Goal: Task Accomplishment & Management: Complete application form

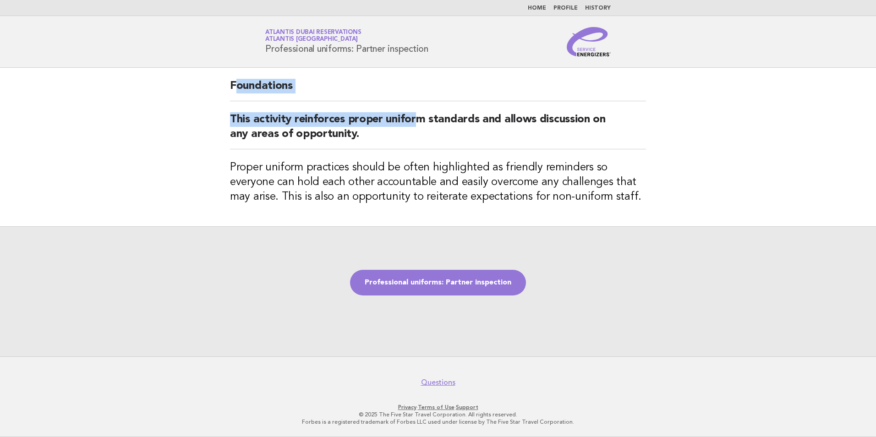
drag, startPoint x: 234, startPoint y: 87, endPoint x: 420, endPoint y: 123, distance: 189.8
click at [420, 123] on div "Foundations This activity reinforces proper uniform standards and allows discus…" at bounding box center [438, 147] width 438 height 158
drag, startPoint x: 420, startPoint y: 123, endPoint x: 426, endPoint y: 129, distance: 9.1
click at [426, 129] on h2 "This activity reinforces proper uniform standards and allows discussion on any …" at bounding box center [438, 130] width 416 height 37
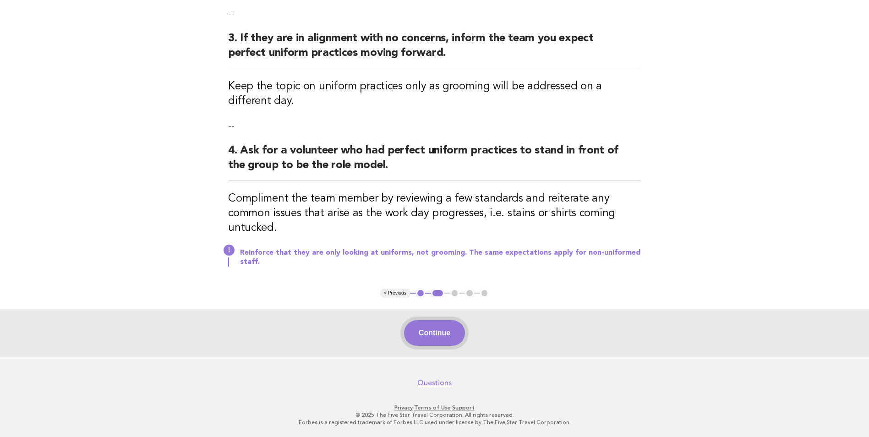
click at [420, 334] on button "Continue" at bounding box center [434, 333] width 61 height 26
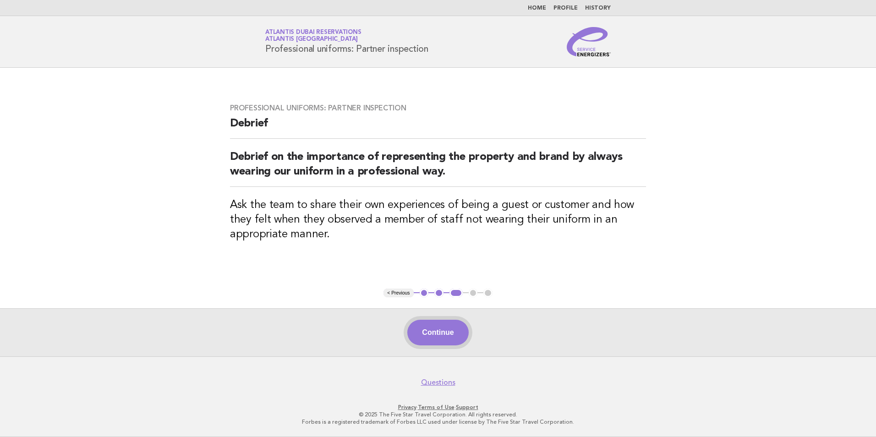
click at [444, 334] on button "Continue" at bounding box center [437, 333] width 61 height 26
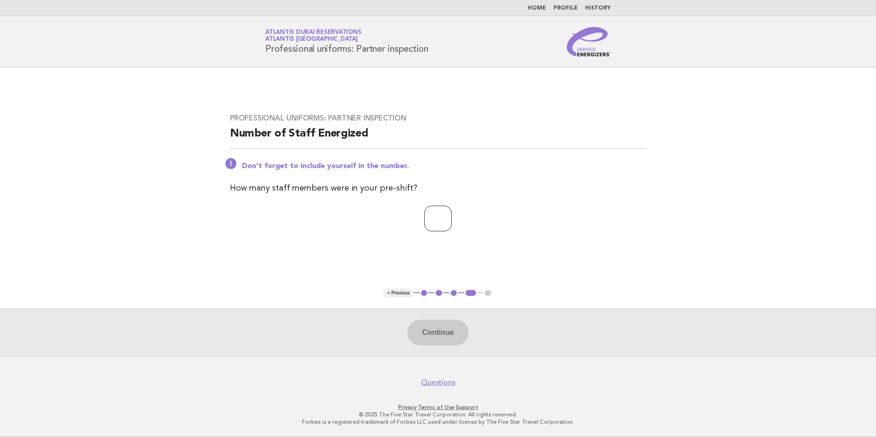
click at [441, 223] on input "number" at bounding box center [437, 219] width 27 height 26
type input "**"
click at [431, 331] on button "Continue" at bounding box center [437, 333] width 61 height 26
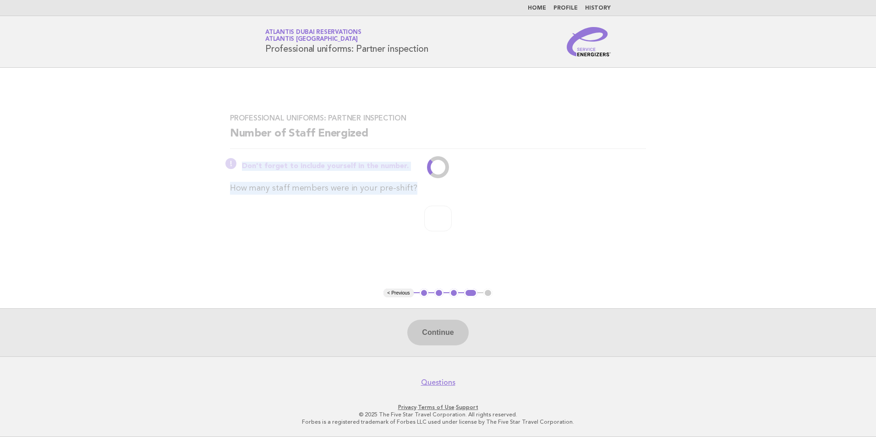
drag, startPoint x: 180, startPoint y: 151, endPoint x: 758, endPoint y: 206, distance: 580.9
click at [758, 206] on main "Professional uniforms: Partner inspection Number of Staff Energized Don't forge…" at bounding box center [438, 212] width 876 height 288
drag, startPoint x: 758, startPoint y: 206, endPoint x: 564, endPoint y: 234, distance: 195.8
click at [564, 234] on div "Professional uniforms: Partner inspection Number of Staff Energized Don't forge…" at bounding box center [438, 178] width 438 height 151
drag, startPoint x: 162, startPoint y: 125, endPoint x: 570, endPoint y: 211, distance: 416.9
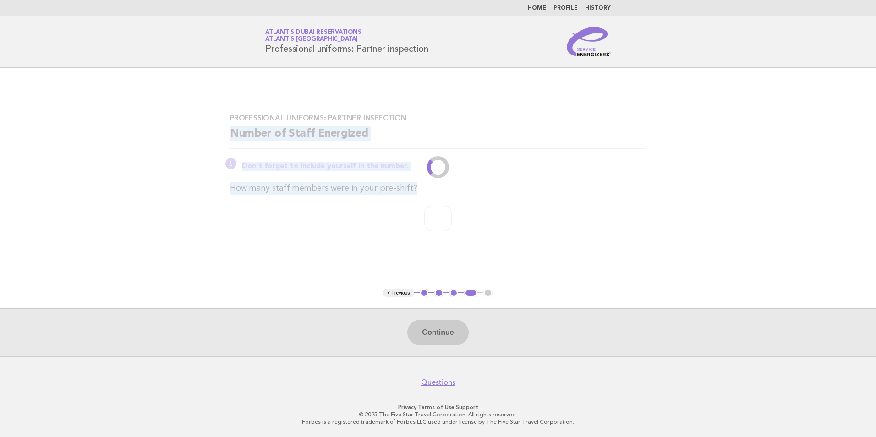
click at [570, 211] on main "Professional uniforms: Partner inspection Number of Staff Energized Don't forge…" at bounding box center [438, 212] width 876 height 288
click at [187, 100] on main "Professional uniforms: Partner inspection Number of Staff Energized Don't forge…" at bounding box center [438, 212] width 876 height 288
drag, startPoint x: 158, startPoint y: 98, endPoint x: 536, endPoint y: 201, distance: 391.6
click at [536, 201] on main "Professional uniforms: Partner inspection Number of Staff Energized Don't forge…" at bounding box center [438, 212] width 876 height 288
click at [536, 201] on div "Professional uniforms: Partner inspection Number of Staff Energized Don't forge…" at bounding box center [438, 178] width 438 height 151
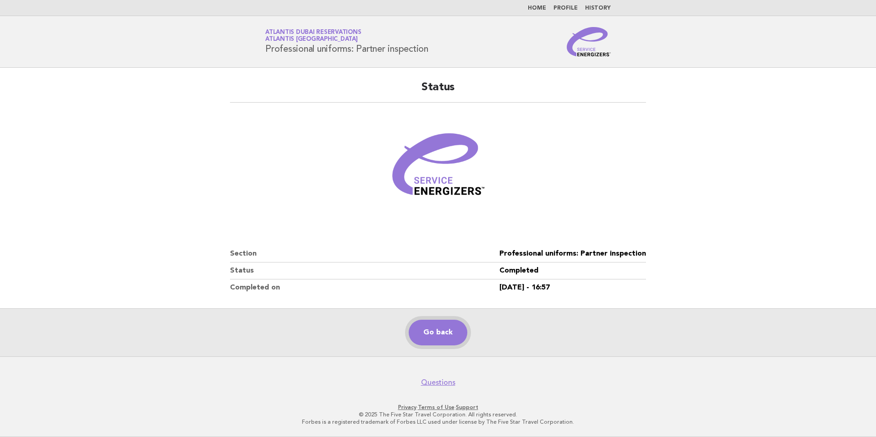
click at [437, 329] on link "Go back" at bounding box center [437, 333] width 59 height 26
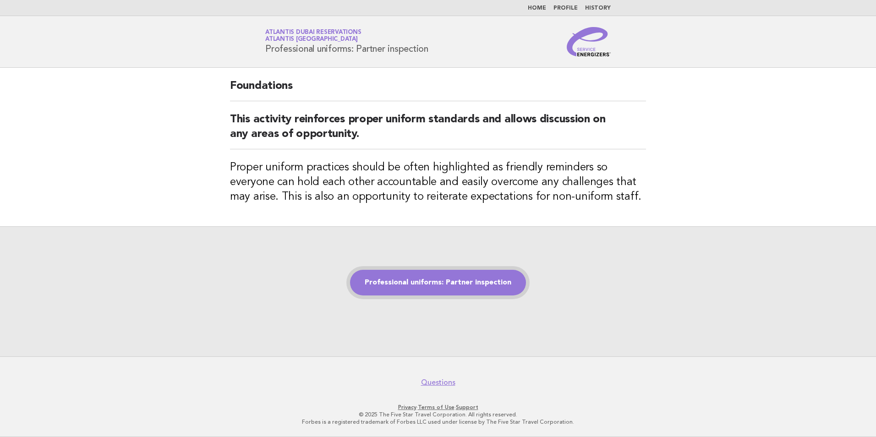
click at [466, 291] on link "Professional uniforms: Partner inspection" at bounding box center [438, 283] width 176 height 26
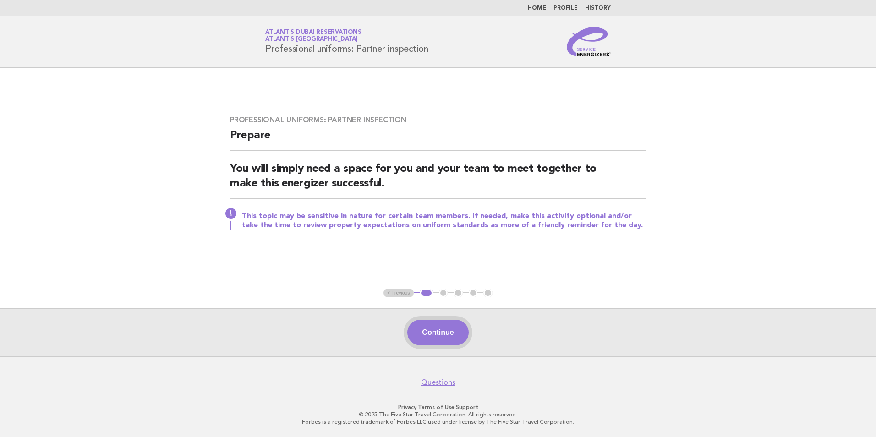
click at [441, 334] on button "Continue" at bounding box center [437, 333] width 61 height 26
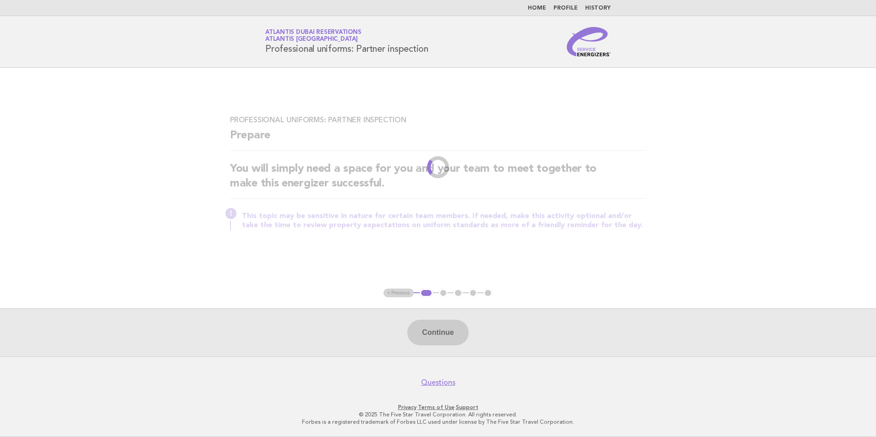
click at [512, 223] on p "This topic may be sensitive in nature for certain team members. If needed, make…" at bounding box center [444, 221] width 404 height 18
drag, startPoint x: 457, startPoint y: 171, endPoint x: 631, endPoint y: 169, distance: 173.1
click at [631, 169] on h2 "You will simply need a space for you and your team to meet together to make thi…" at bounding box center [438, 180] width 416 height 37
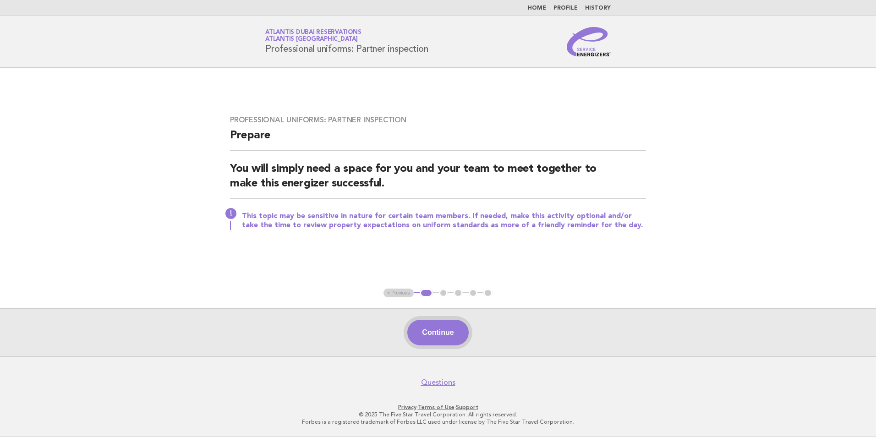
click at [432, 328] on button "Continue" at bounding box center [437, 333] width 61 height 26
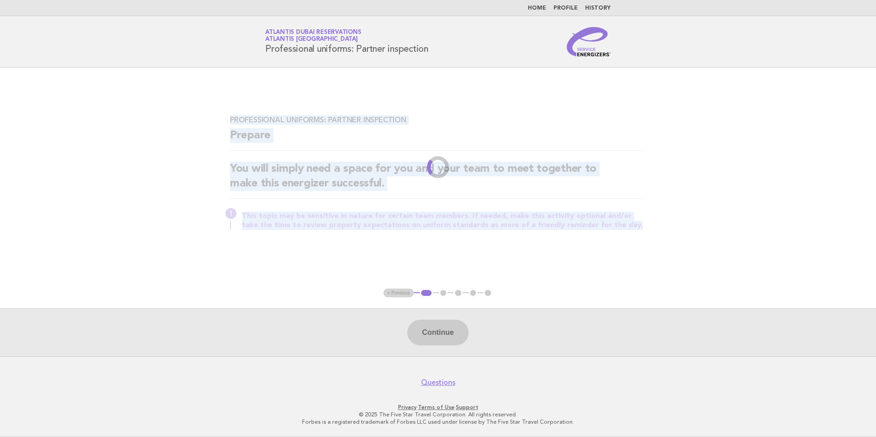
drag, startPoint x: 222, startPoint y: 107, endPoint x: 628, endPoint y: 251, distance: 430.6
click at [628, 251] on div "Professional uniforms: Partner inspection Prepare You will simply need a space …" at bounding box center [438, 177] width 438 height 147
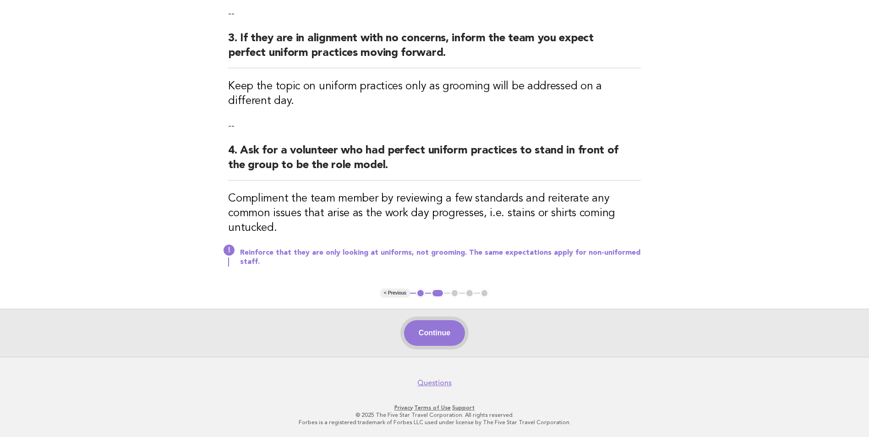
click at [444, 326] on button "Continue" at bounding box center [434, 333] width 61 height 26
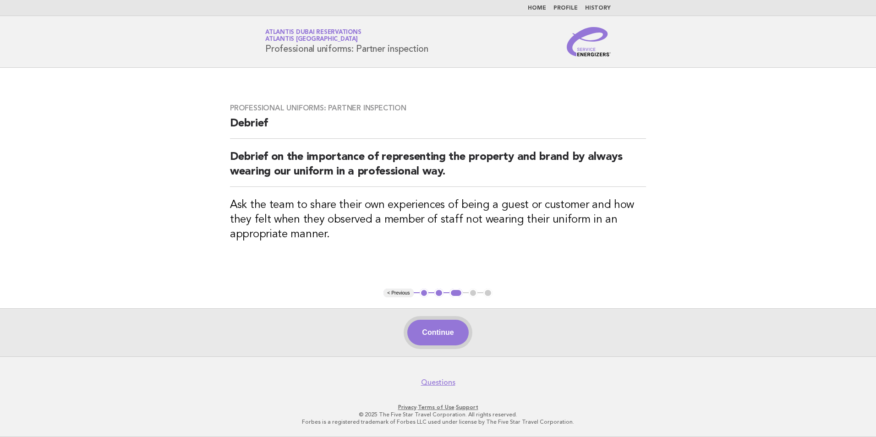
click at [441, 333] on button "Continue" at bounding box center [437, 333] width 61 height 26
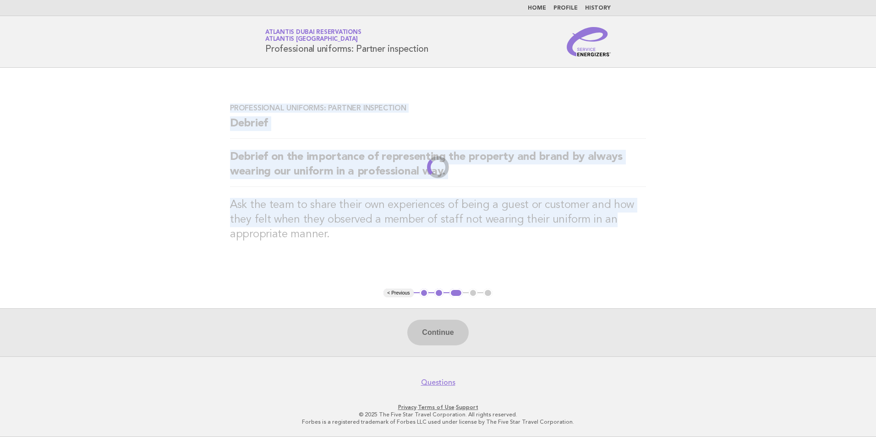
drag, startPoint x: 191, startPoint y: 109, endPoint x: 676, endPoint y: 219, distance: 497.3
click at [676, 219] on main "Professional uniforms: Partner inspection Debrief Debrief on the importance of …" at bounding box center [438, 212] width 876 height 288
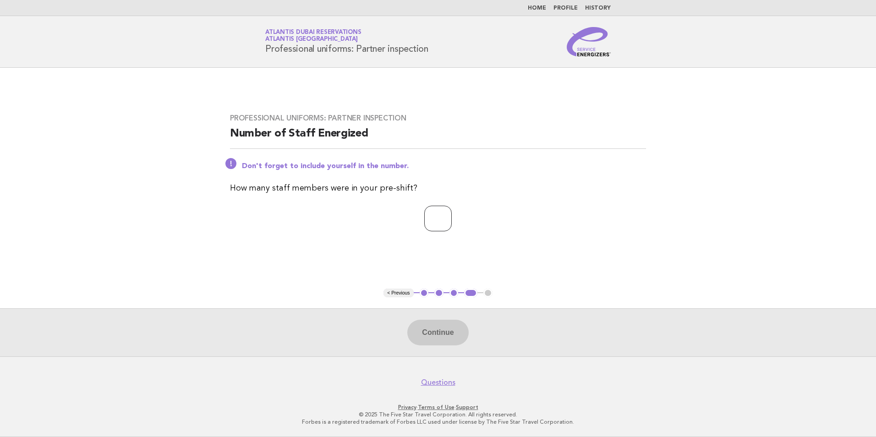
click at [424, 221] on input "number" at bounding box center [437, 219] width 27 height 26
type input "*"
click at [430, 326] on button "Continue" at bounding box center [437, 333] width 61 height 26
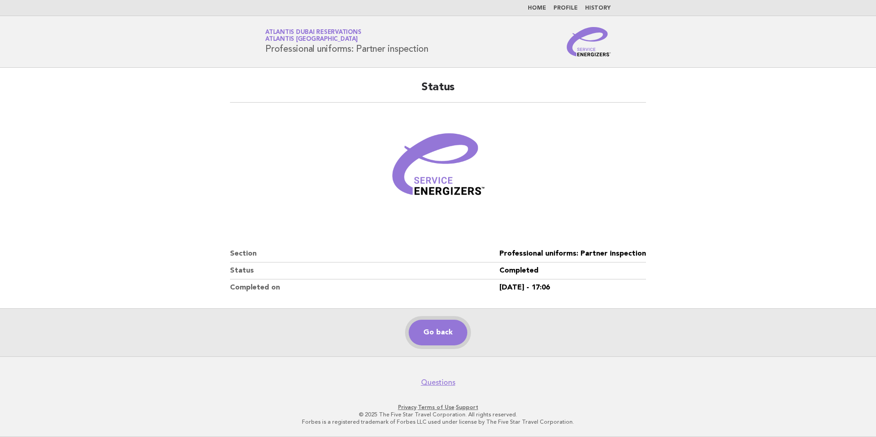
drag, startPoint x: 416, startPoint y: 334, endPoint x: 419, endPoint y: 326, distance: 9.0
click at [416, 334] on link "Go back" at bounding box center [437, 333] width 59 height 26
click at [535, 5] on link "Home" at bounding box center [537, 7] width 18 height 5
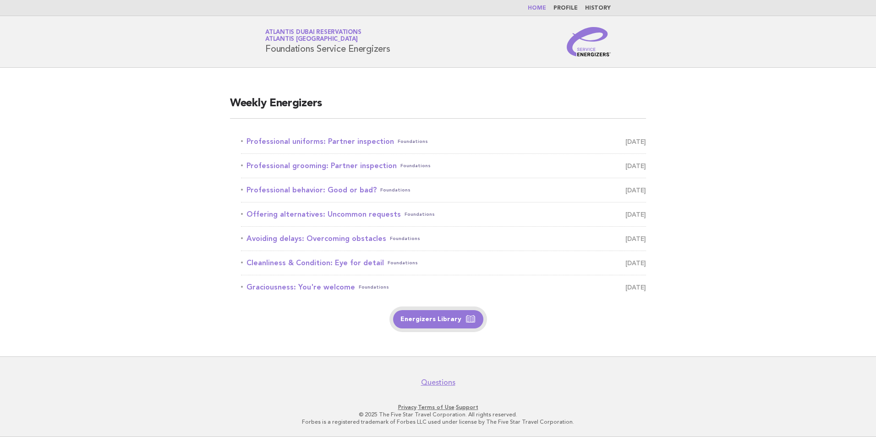
click at [431, 323] on link "Energizers Library" at bounding box center [438, 319] width 90 height 18
click at [343, 141] on link "Professional uniforms: Partner inspection Foundations [DATE]" at bounding box center [443, 141] width 405 height 13
